Goal: Subscribe to service/newsletter: Subscribe to service/newsletter

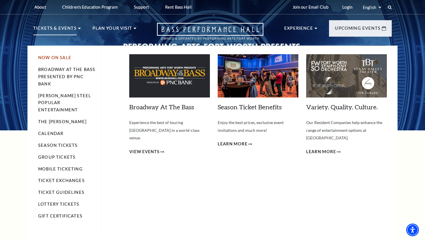
click at [56, 57] on link "Now On Sale" at bounding box center [54, 57] width 33 height 5
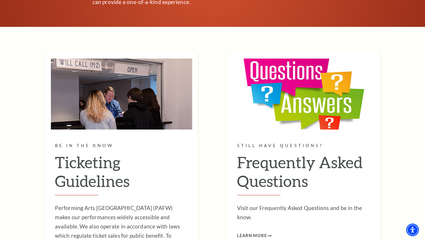
scroll to position [3345, 0]
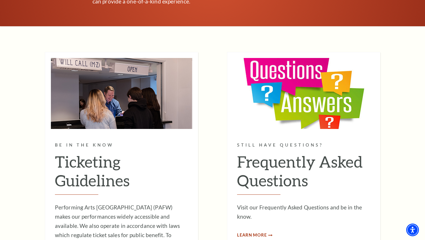
click at [249, 232] on span "Learn More" at bounding box center [252, 235] width 30 height 7
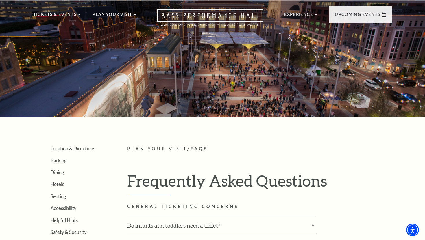
scroll to position [11, 0]
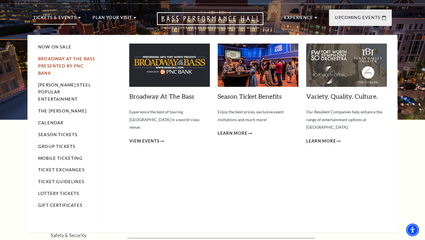
click at [51, 59] on link "Broadway At The Bass presented by PNC Bank" at bounding box center [66, 65] width 57 height 19
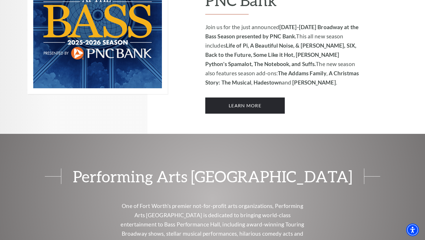
scroll to position [349, 0]
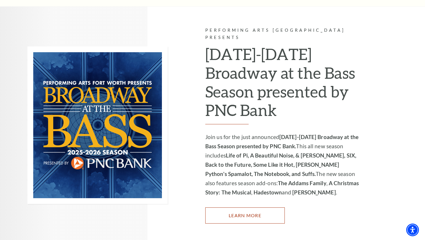
click at [228, 209] on link "Learn More" at bounding box center [244, 216] width 79 height 16
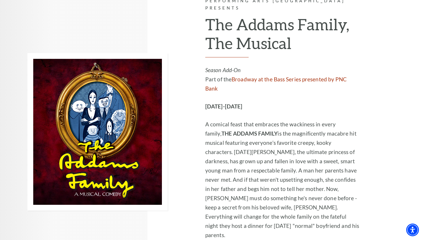
scroll to position [1074, 0]
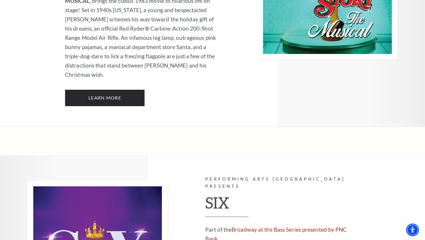
scroll to position [2096, 0]
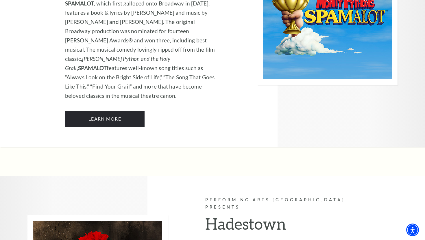
scroll to position [3224, 0]
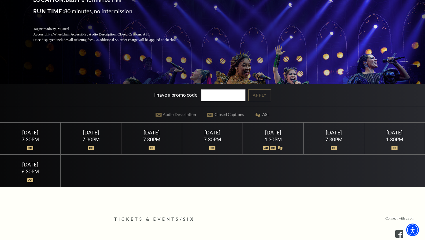
scroll to position [105, 0]
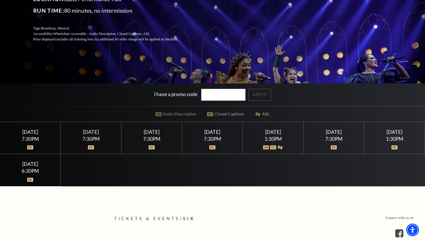
click at [204, 142] on div at bounding box center [212, 145] width 47 height 6
click at [219, 140] on div "7:30PM" at bounding box center [212, 139] width 47 height 5
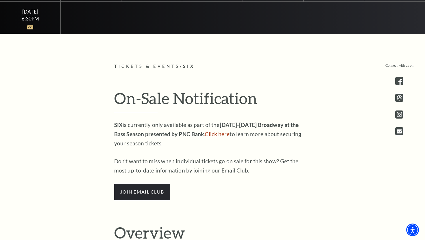
scroll to position [259, 0]
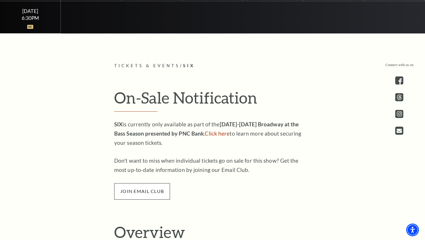
click at [152, 196] on span "join email club" at bounding box center [142, 191] width 56 height 16
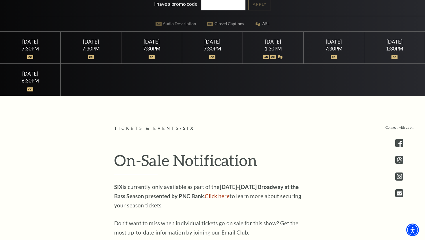
scroll to position [196, 0]
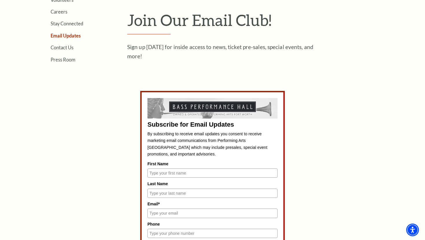
scroll to position [177, 0]
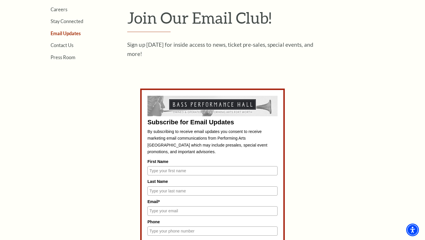
click at [165, 169] on input "First Name" at bounding box center [212, 170] width 130 height 9
type input "[PERSON_NAME]"
type input "[EMAIL_ADDRESS][PERSON_NAME][DOMAIN_NAME]"
type input "2145495716"
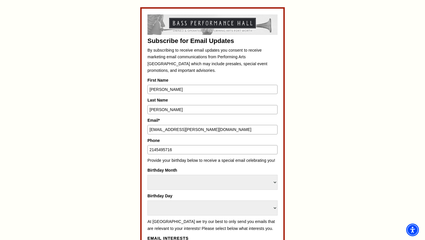
scroll to position [259, 0]
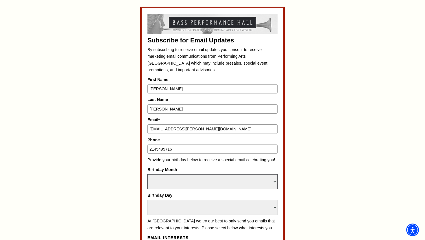
click at [176, 187] on select "Select Month January February March April May June July August September Octobe…" at bounding box center [212, 181] width 130 height 15
select select "March"
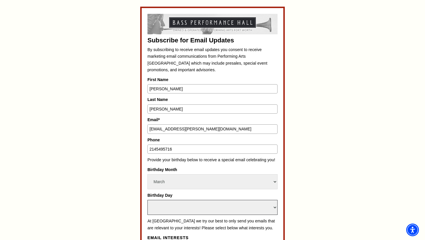
click at [173, 204] on select "Select Day 1 2 3 4 5 6 7 8 9 10 11 12 13 14 15 16 17 18 19 20 21 22 23 24 25 26…" at bounding box center [212, 207] width 130 height 15
select select "3"
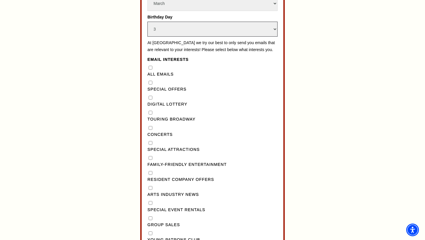
scroll to position [436, 0]
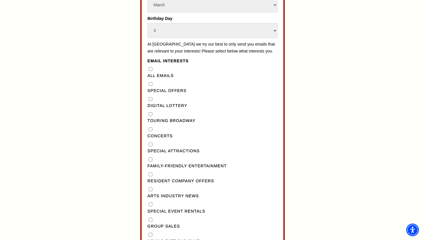
click at [150, 71] on Emails"] "All Emails" at bounding box center [150, 69] width 4 height 4
checkbox Emails"] "true"
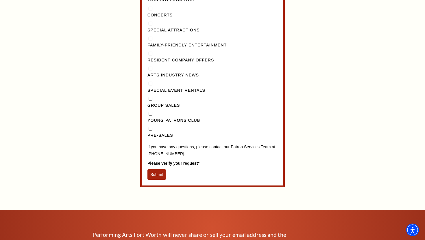
scroll to position [559, 0]
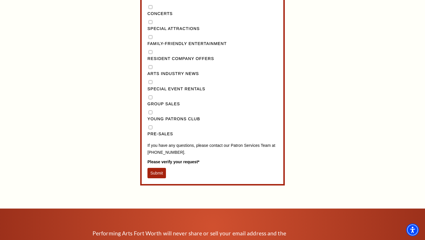
click at [159, 179] on button "Submit" at bounding box center [156, 173] width 18 height 10
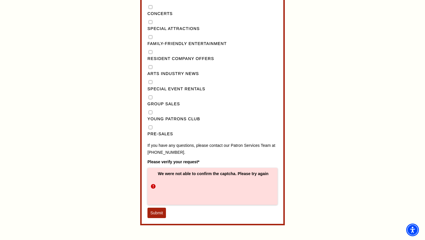
click at [157, 218] on button "Submit" at bounding box center [156, 213] width 18 height 10
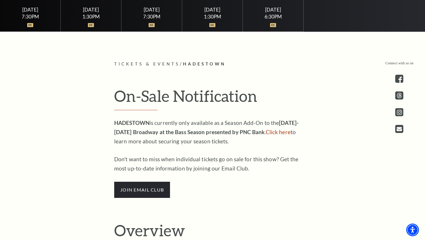
scroll to position [229, 0]
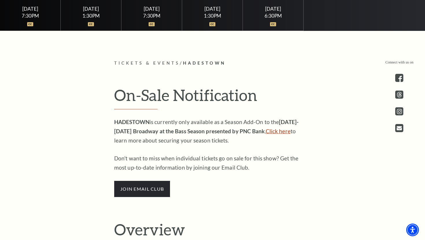
click at [270, 132] on link "Click here" at bounding box center [277, 131] width 25 height 7
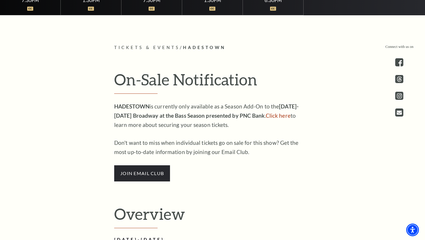
scroll to position [245, 0]
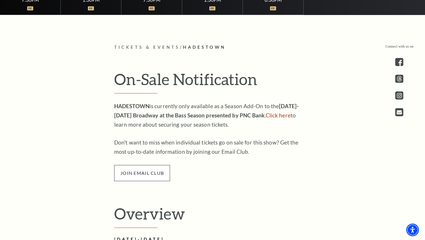
click at [144, 169] on span "join email club" at bounding box center [142, 173] width 56 height 16
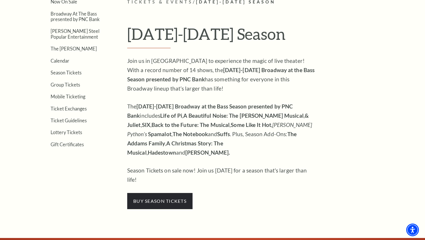
scroll to position [161, 0]
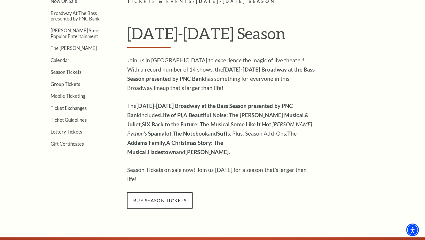
click at [148, 193] on span "buy season tickets" at bounding box center [159, 201] width 65 height 16
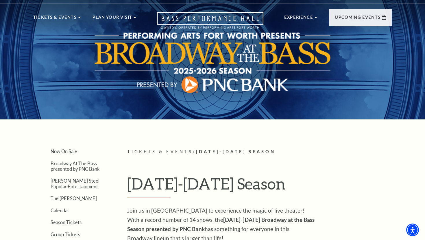
scroll to position [0, 0]
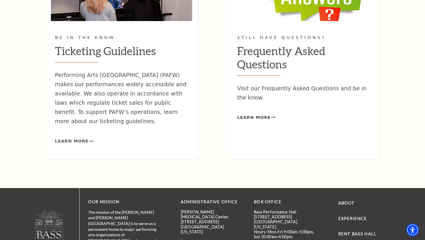
scroll to position [848, 0]
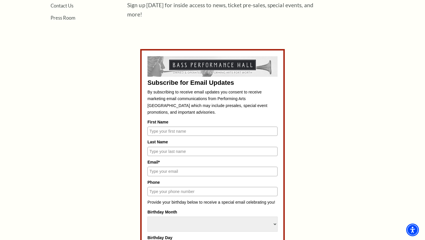
scroll to position [219, 0]
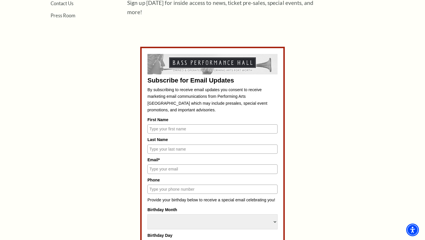
click at [161, 129] on input "First Name" at bounding box center [212, 128] width 130 height 9
type input "Heather"
type input "Popple"
type input "heather.popple@gmail.com"
type input "2145495716"
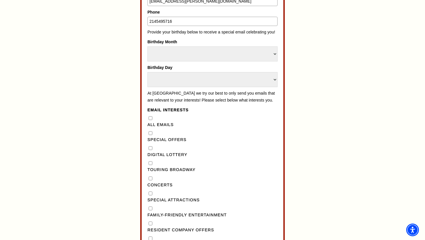
scroll to position [393, 0]
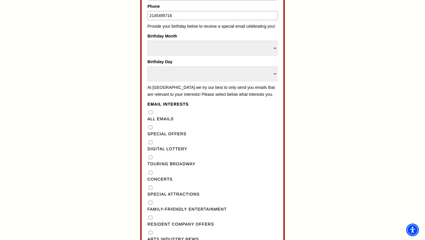
click at [151, 159] on Broadway"] "Touring Broadway" at bounding box center [150, 158] width 4 height 4
checkbox Broadway"] "true"
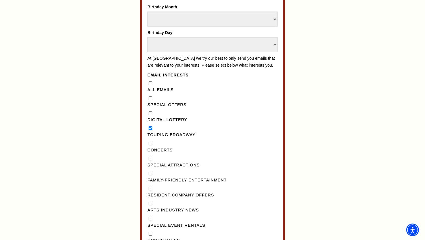
scroll to position [423, 0]
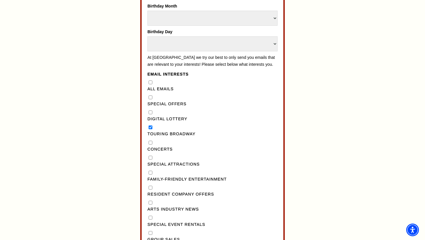
click at [151, 160] on Attractions"] "Special Attractions" at bounding box center [150, 158] width 4 height 4
checkbox Attractions"] "true"
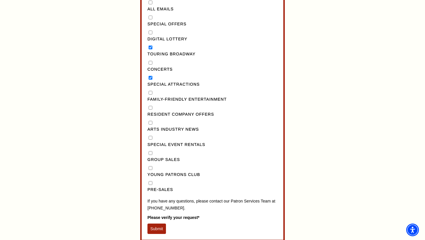
scroll to position [503, 0]
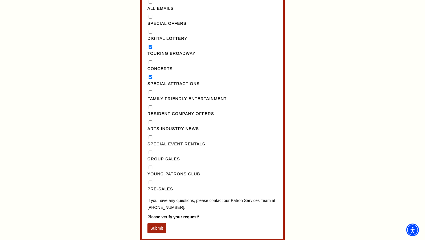
click at [150, 185] on input "Pre-Sales" at bounding box center [150, 183] width 4 height 4
checkbox input "true"
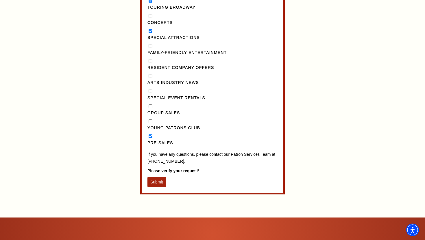
scroll to position [557, 0]
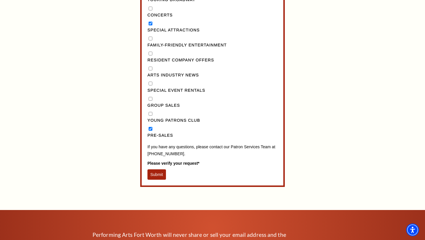
click at [157, 180] on button "Submit" at bounding box center [156, 175] width 18 height 10
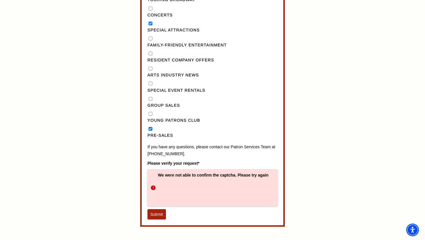
click at [158, 220] on button "Submit" at bounding box center [156, 214] width 18 height 10
